Goal: Transaction & Acquisition: Purchase product/service

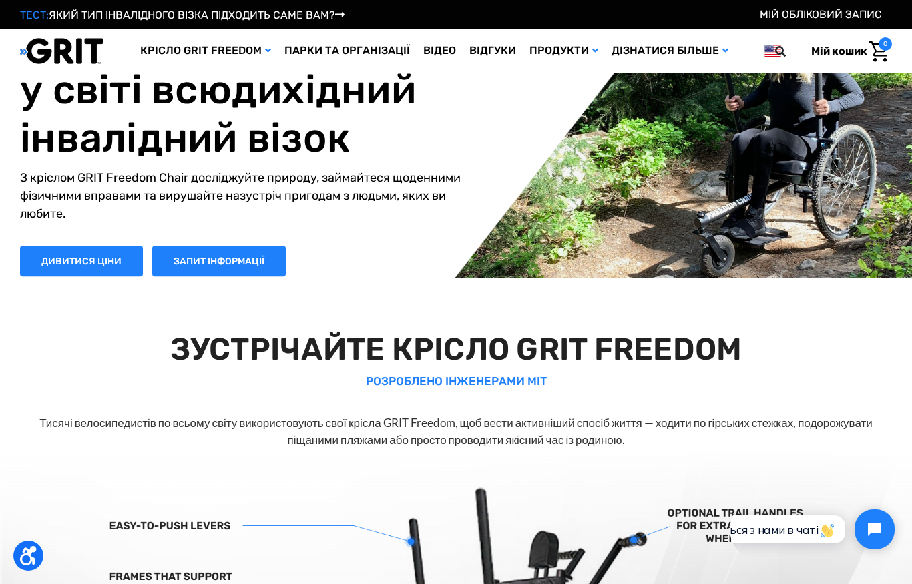
click at [0, 0] on font "Силові тренування" at bounding box center [0, 0] width 0 height 0
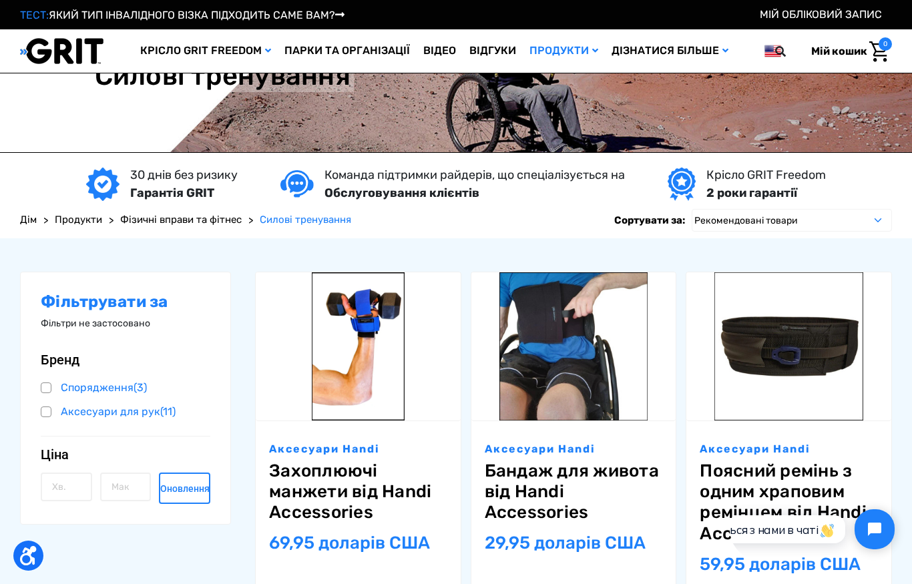
click at [0, 0] on img at bounding box center [0, 0] width 0 height 0
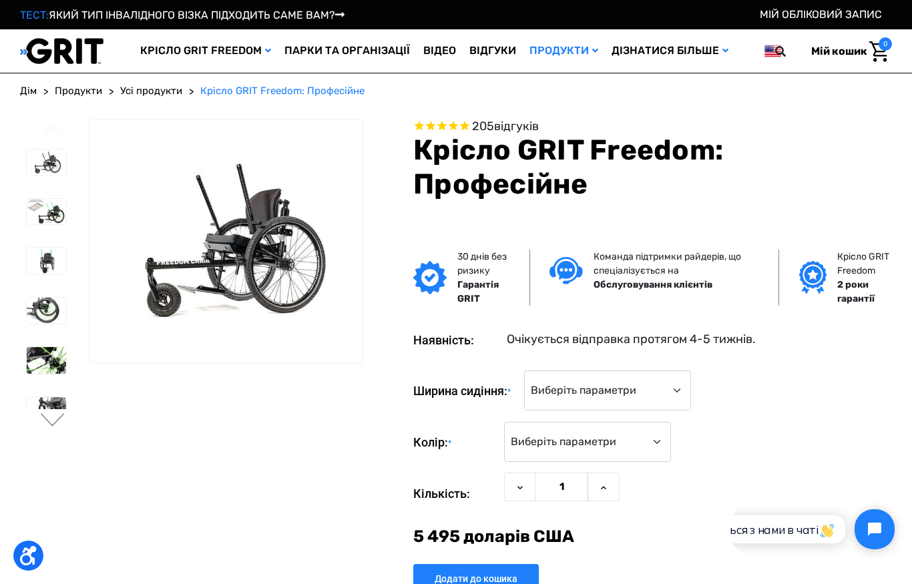
click at [40, 356] on img at bounding box center [46, 360] width 39 height 27
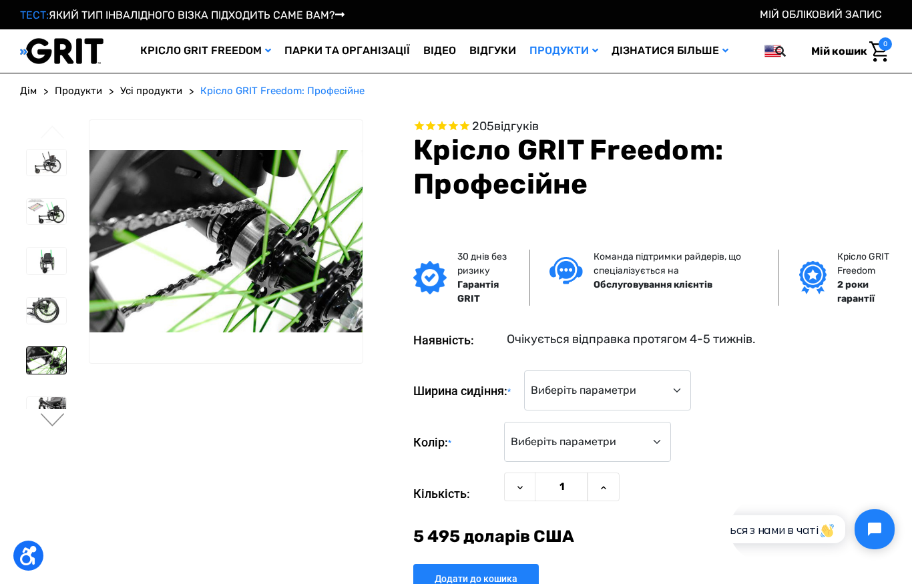
click at [36, 403] on img at bounding box center [46, 410] width 39 height 26
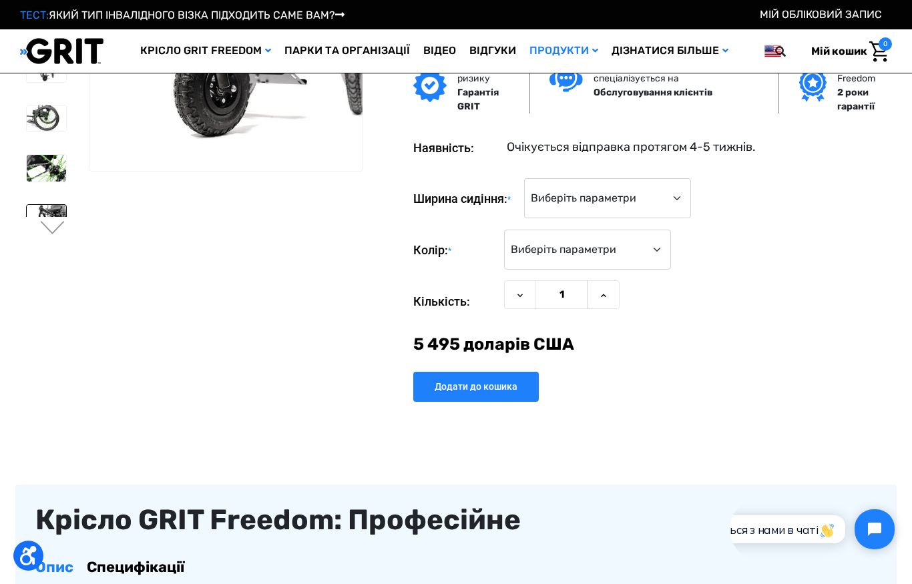
scroll to position [101, 0]
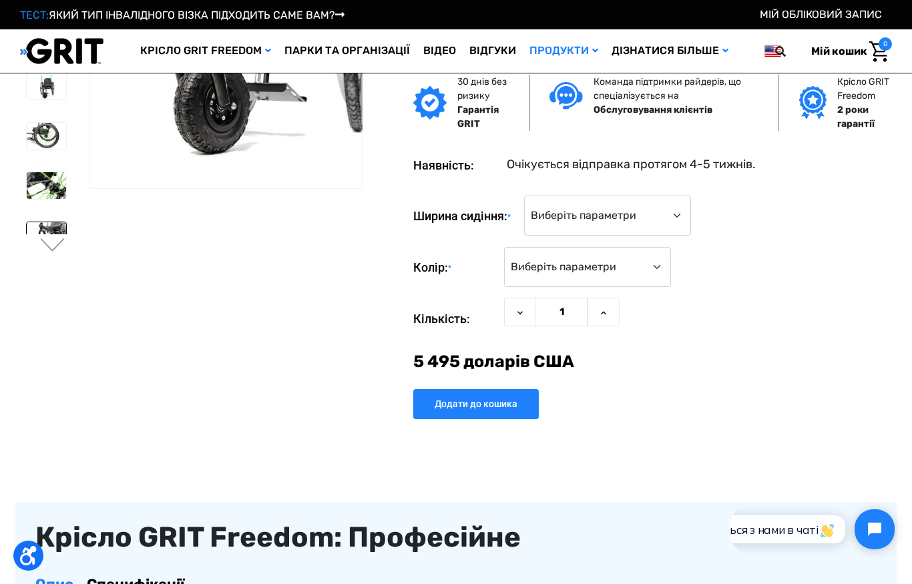
click at [45, 232] on img at bounding box center [46, 235] width 39 height 26
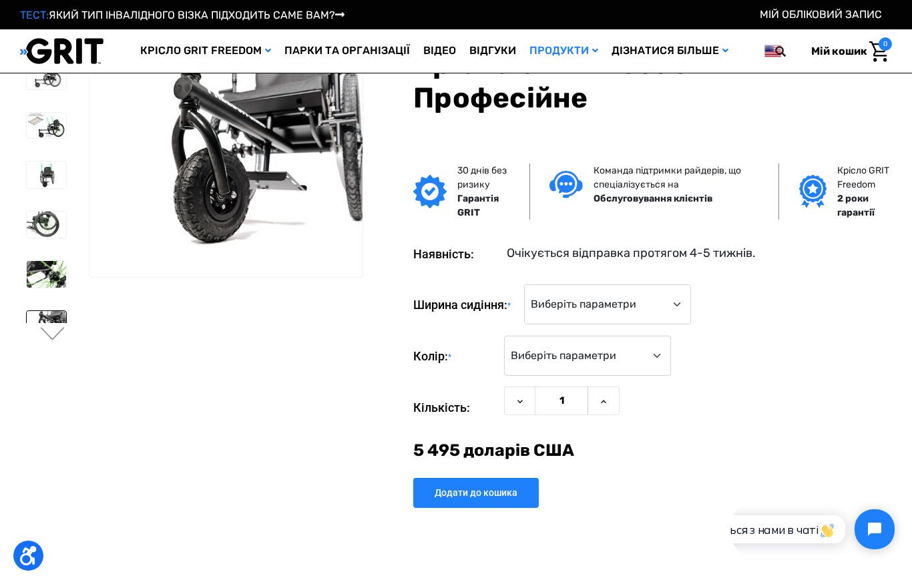
scroll to position [0, 0]
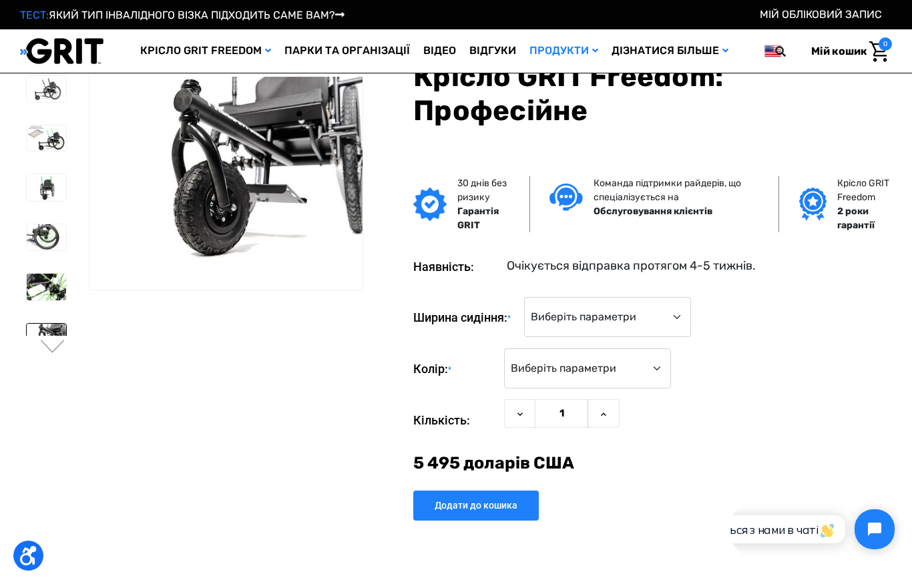
click at [52, 340] on button "Далі" at bounding box center [53, 348] width 28 height 16
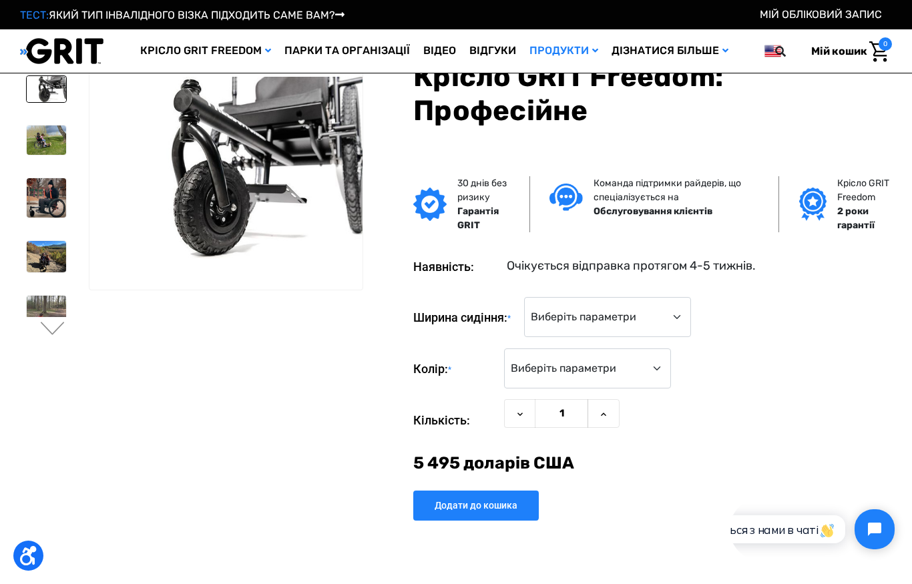
click at [31, 137] on img at bounding box center [46, 139] width 39 height 29
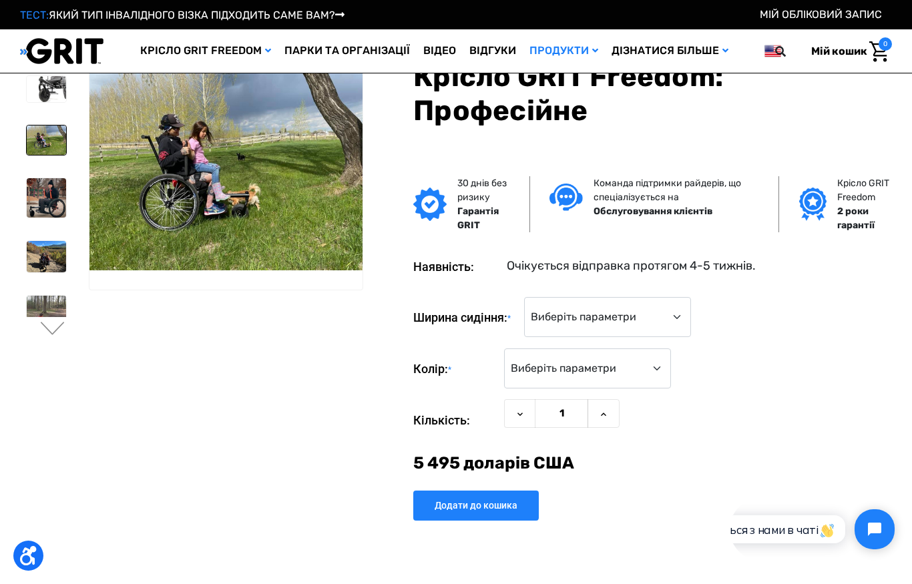
click at [34, 193] on img at bounding box center [46, 197] width 39 height 39
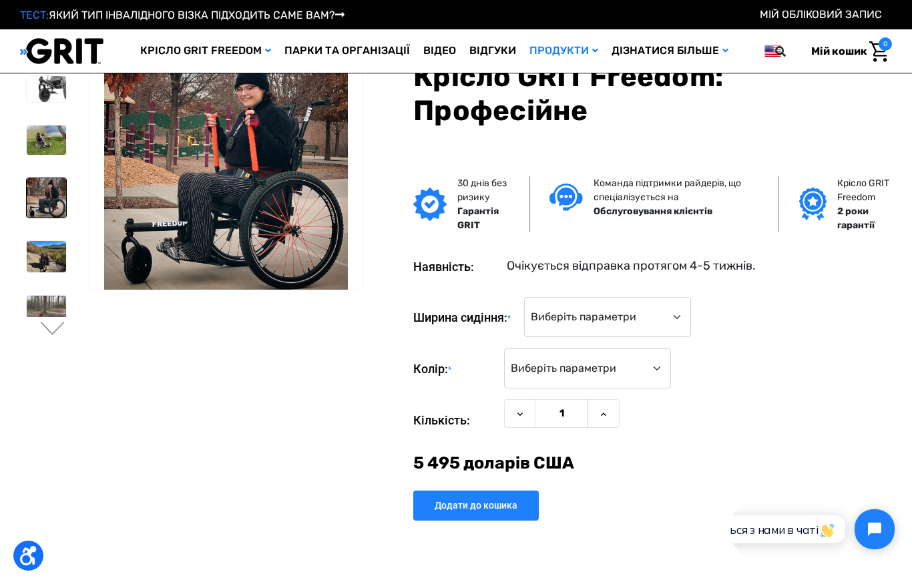
click at [34, 262] on img at bounding box center [46, 256] width 39 height 31
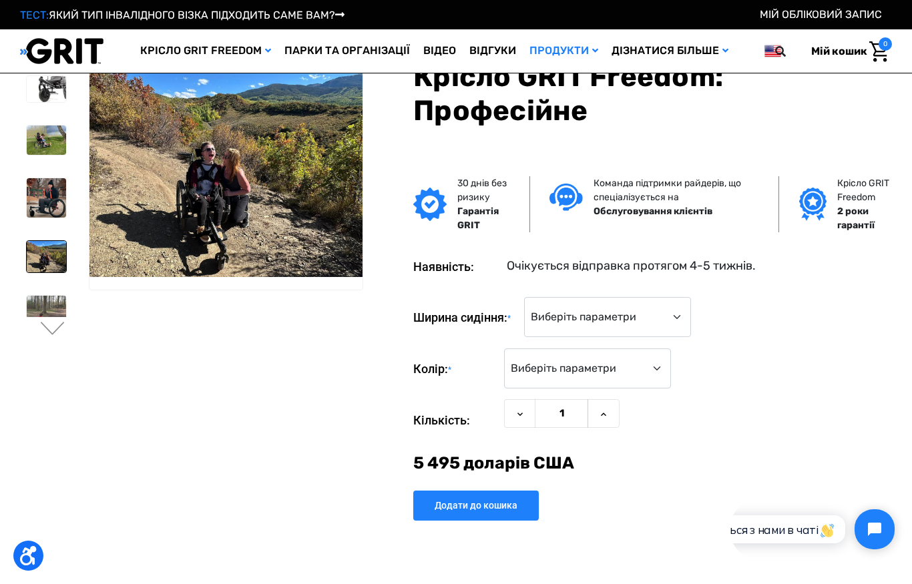
click at [48, 316] on img at bounding box center [46, 317] width 39 height 42
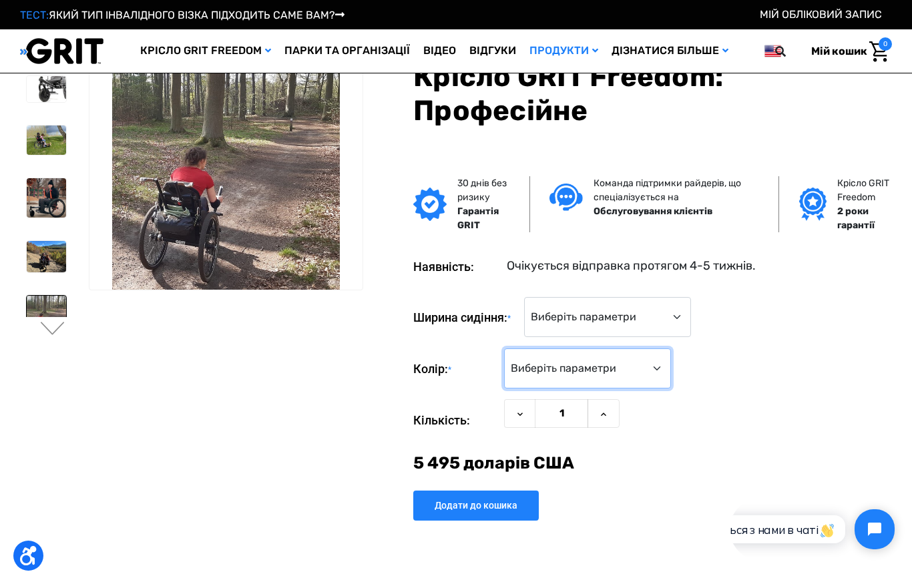
click at [639, 366] on select "Виберіть параметри Чорний Синій Зелений Помаранчевий Рожевий Фіолетовий Червони…" at bounding box center [587, 368] width 167 height 40
click at [678, 312] on select "Виберіть параметри 16 дюймів 18 дюймів 20 дюймів" at bounding box center [607, 317] width 167 height 40
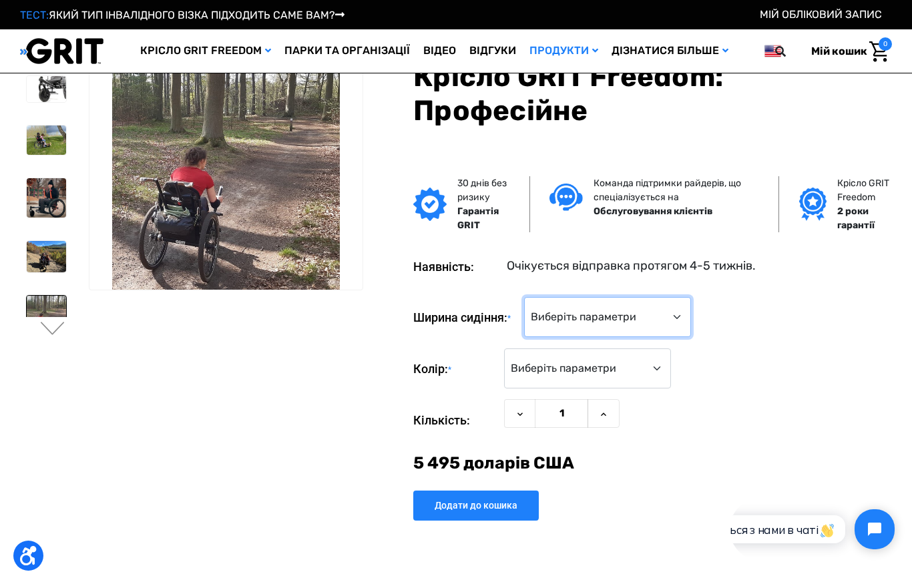
select select "325"
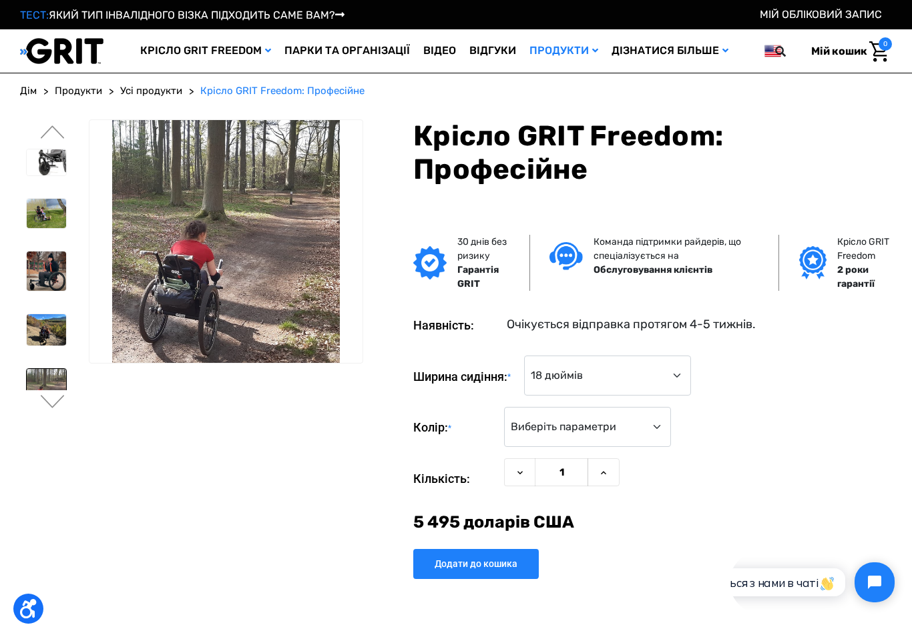
click at [510, 570] on input "Додати до кошика" at bounding box center [475, 564] width 125 height 30
click at [658, 425] on select "Виберіть параметри Чорний Синій Зелений Помаранчевий Рожевий Фіолетовий Червони…" at bounding box center [587, 427] width 167 height 40
select select "333"
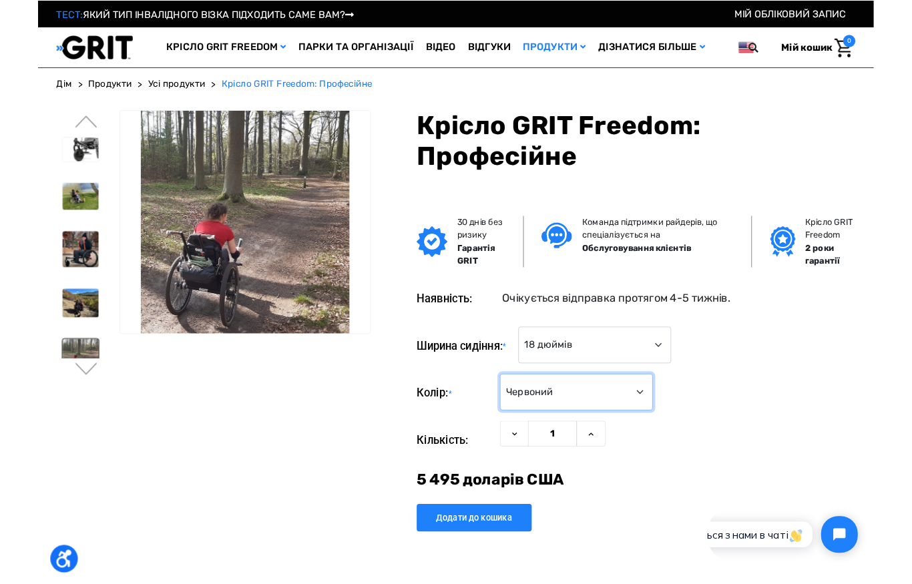
scroll to position [53, 0]
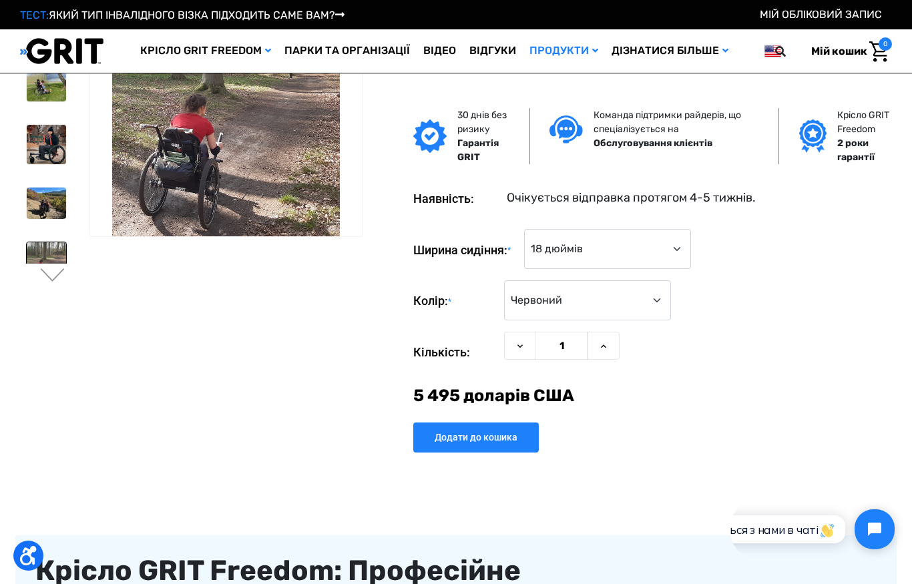
click at [512, 434] on input "Додати до кошика" at bounding box center [475, 438] width 125 height 30
type input "Додати до кошика"
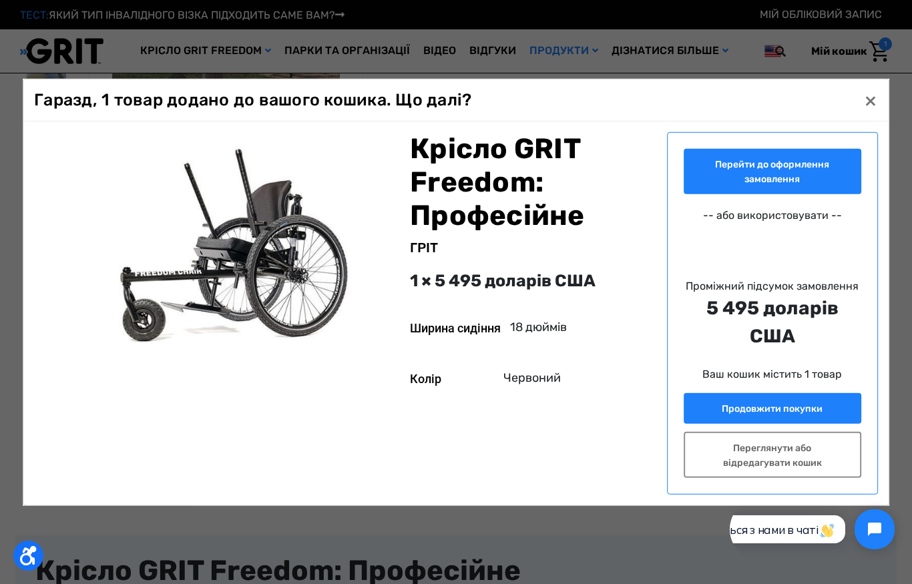
click at [812, 403] on font "Продовжити покупки" at bounding box center [772, 407] width 101 height 11
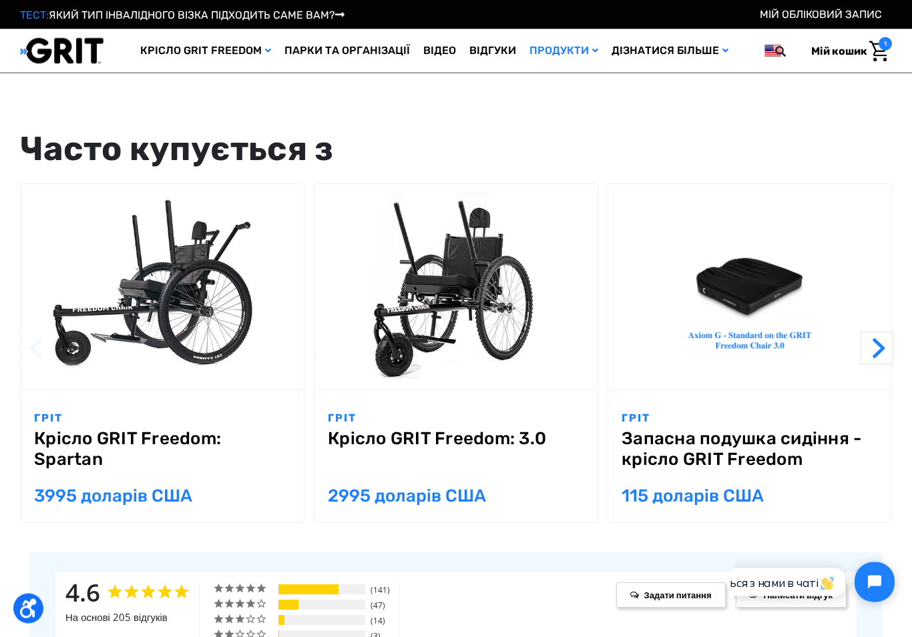
scroll to position [1268, 0]
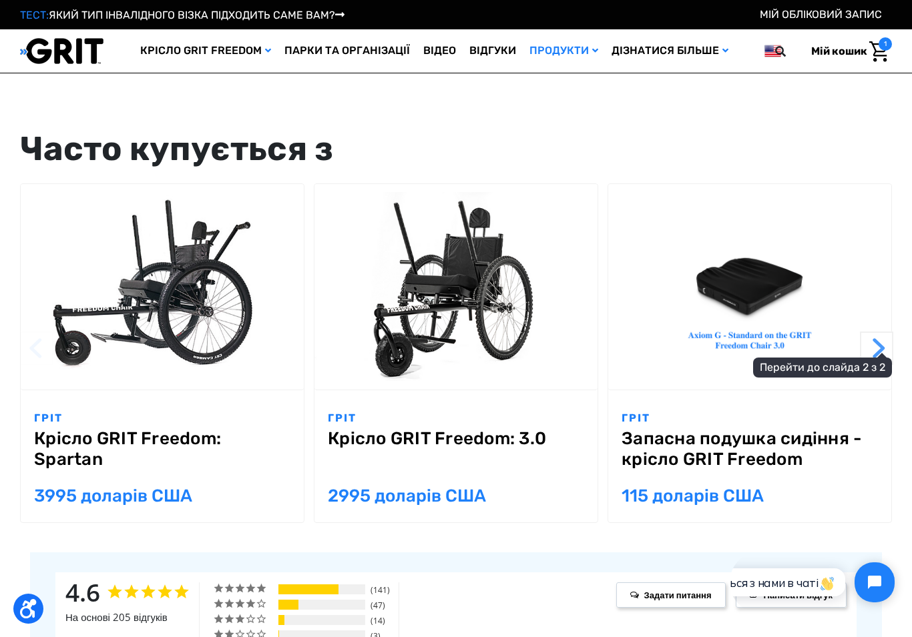
click at [880, 354] on button "Далі" at bounding box center [876, 348] width 33 height 33
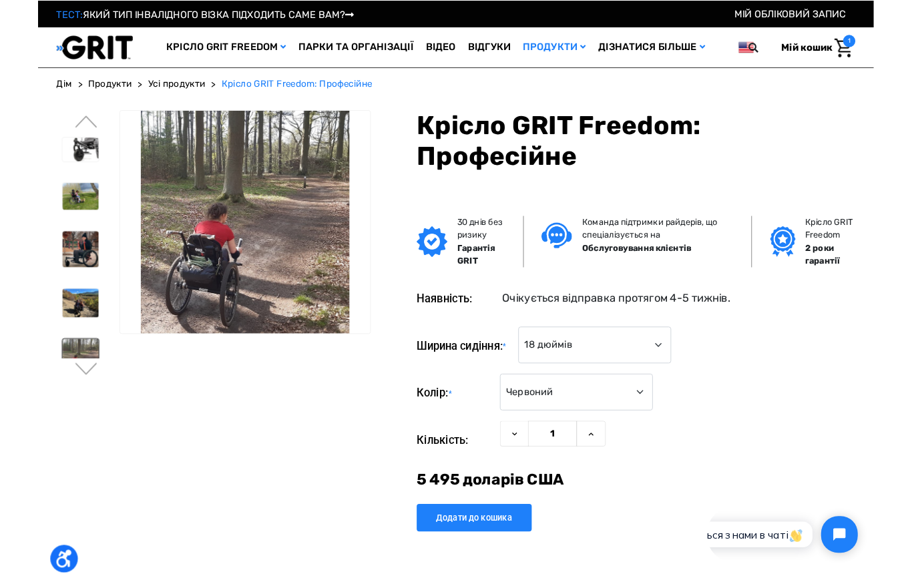
scroll to position [53, 0]
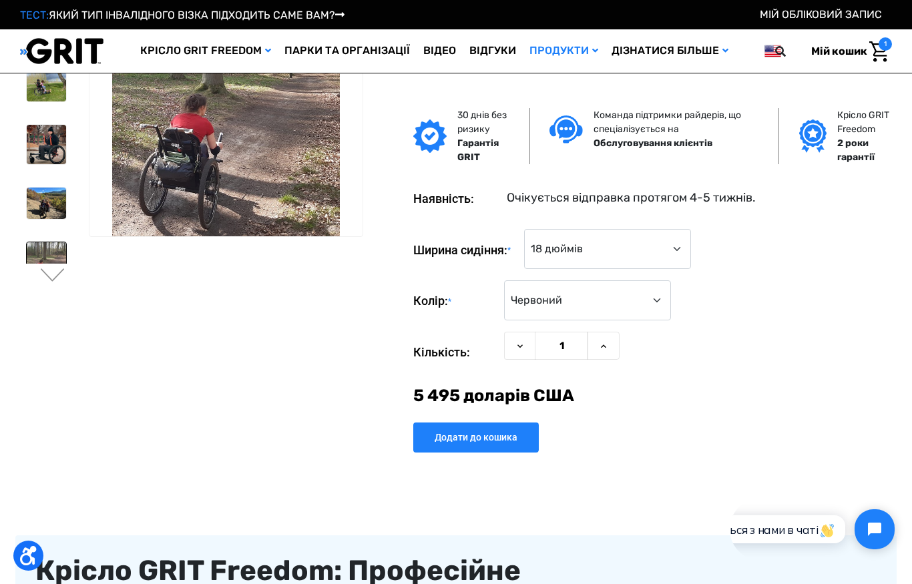
click at [318, 458] on div "You are currently on slide 2 of 3 Попередній" at bounding box center [455, 231] width 881 height 477
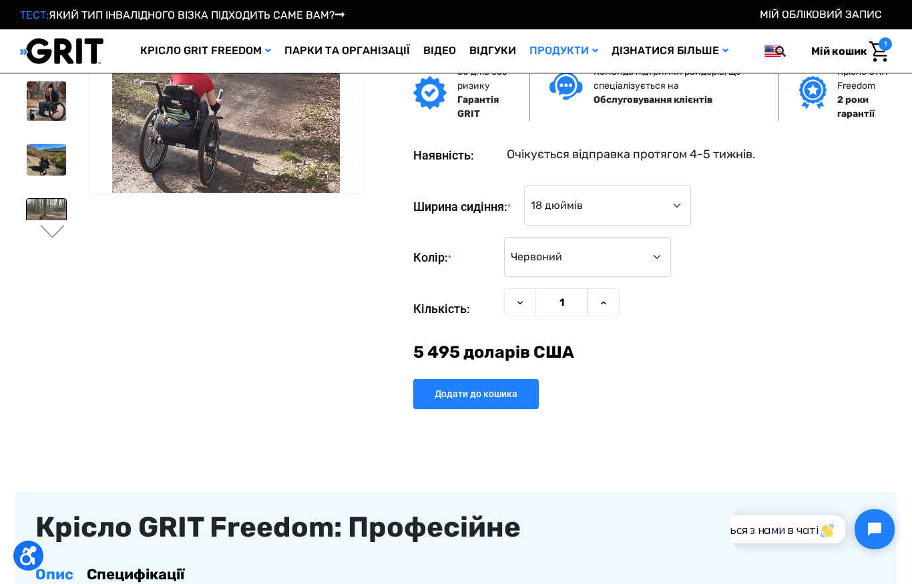
scroll to position [0, 0]
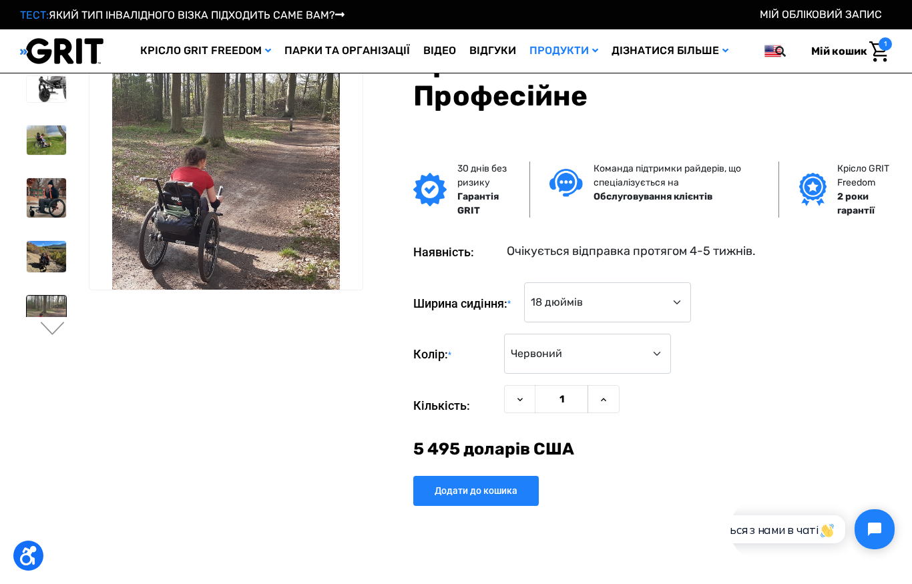
click at [0, 0] on img at bounding box center [0, 0] width 0 height 0
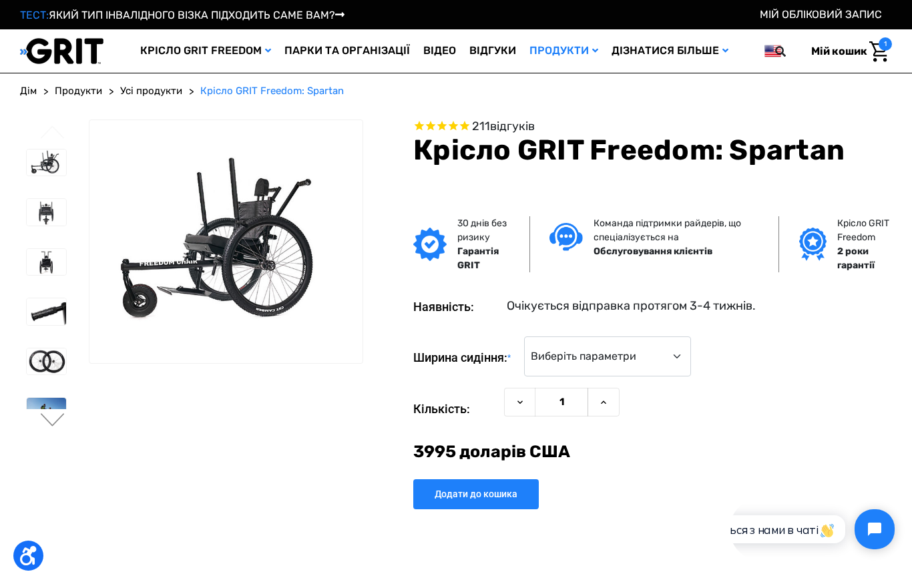
click at [146, 87] on font "Усі продукти" at bounding box center [151, 91] width 62 height 12
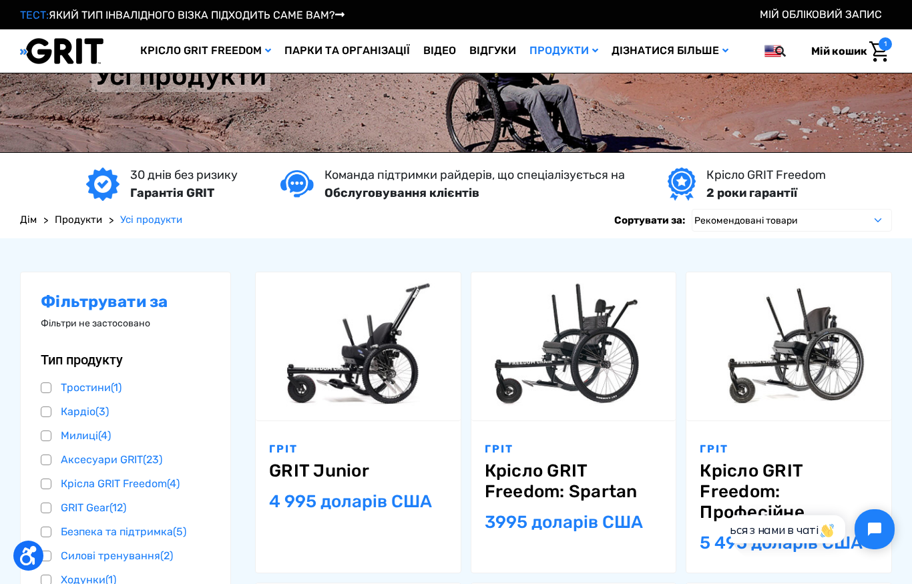
click at [856, 43] on link "Мій кошик 1" at bounding box center [846, 51] width 91 height 28
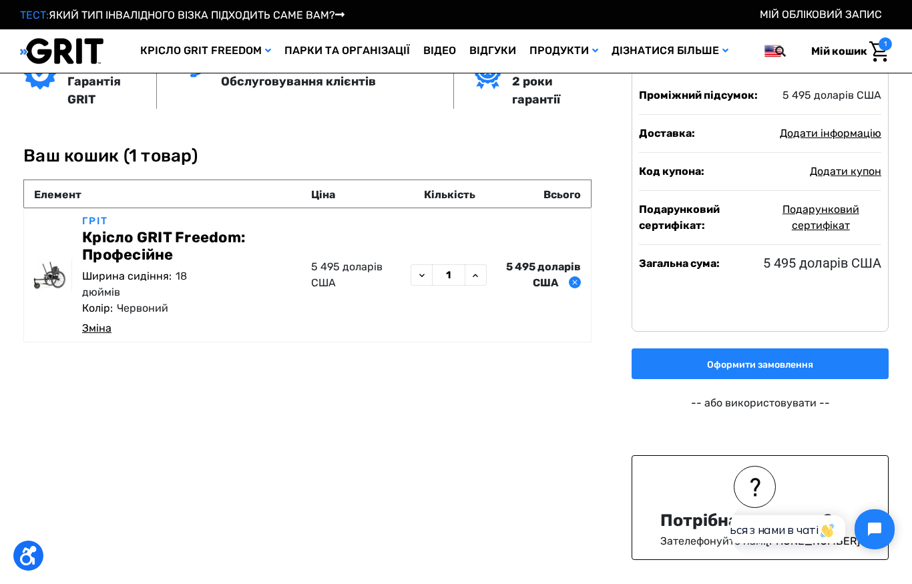
click at [155, 244] on font "Крісло GRIT Freedom: Професійне" at bounding box center [163, 245] width 163 height 35
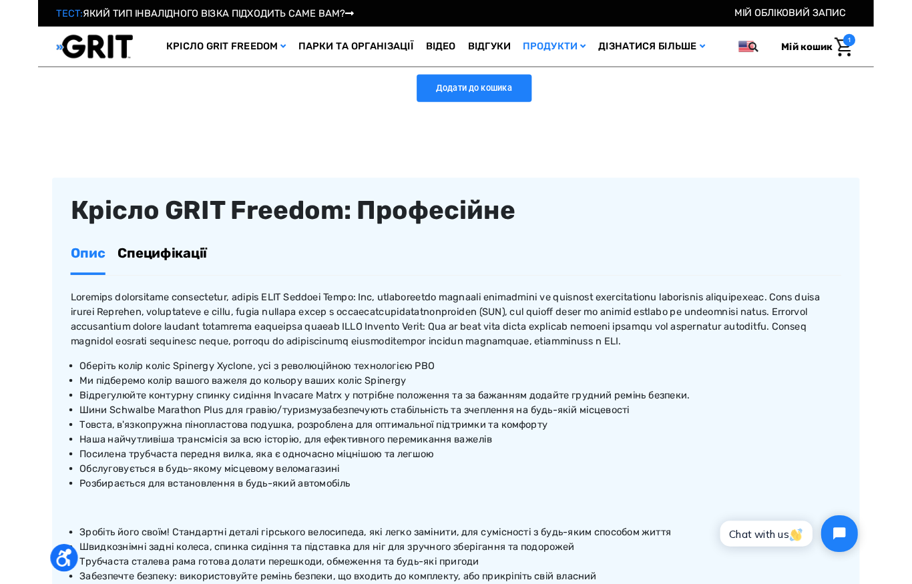
scroll to position [463, 0]
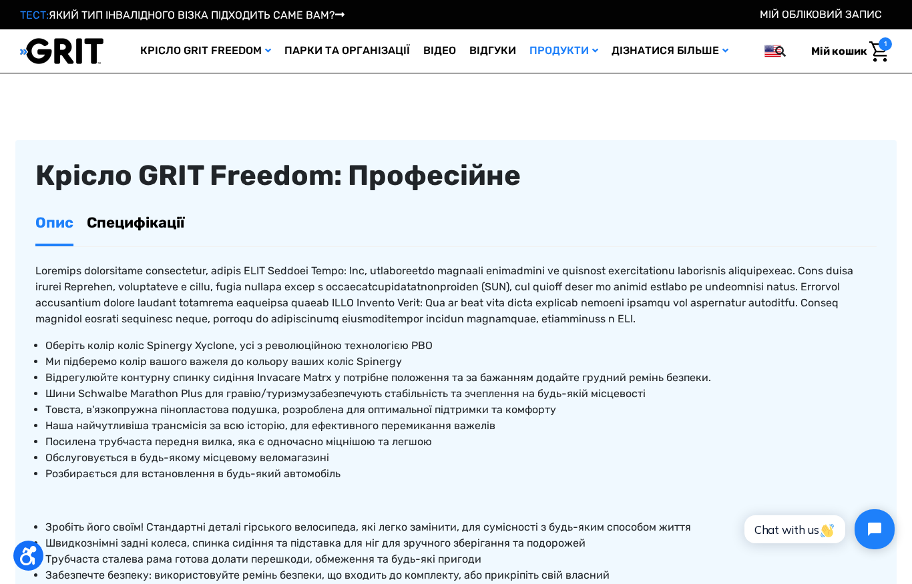
click at [157, 220] on font "Специфікації" at bounding box center [135, 223] width 97 height 18
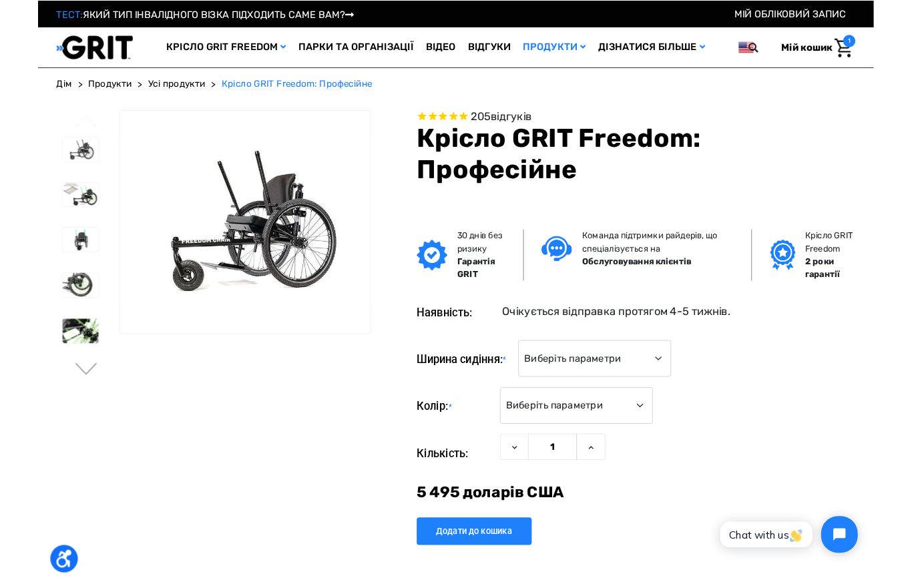
scroll to position [53, 0]
